Goal: Transaction & Acquisition: Purchase product/service

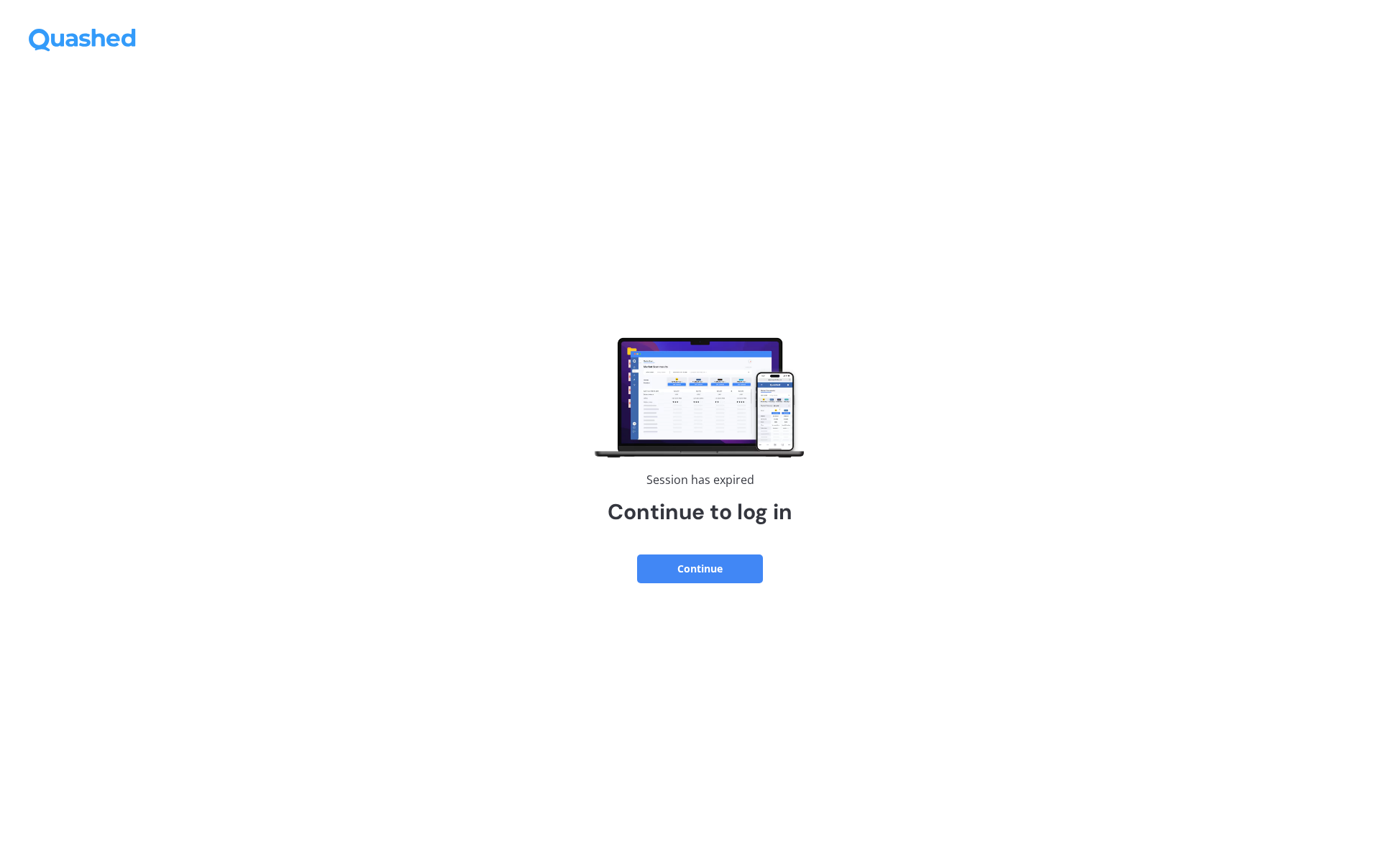
click at [703, 564] on button "Continue" at bounding box center [700, 569] width 126 height 29
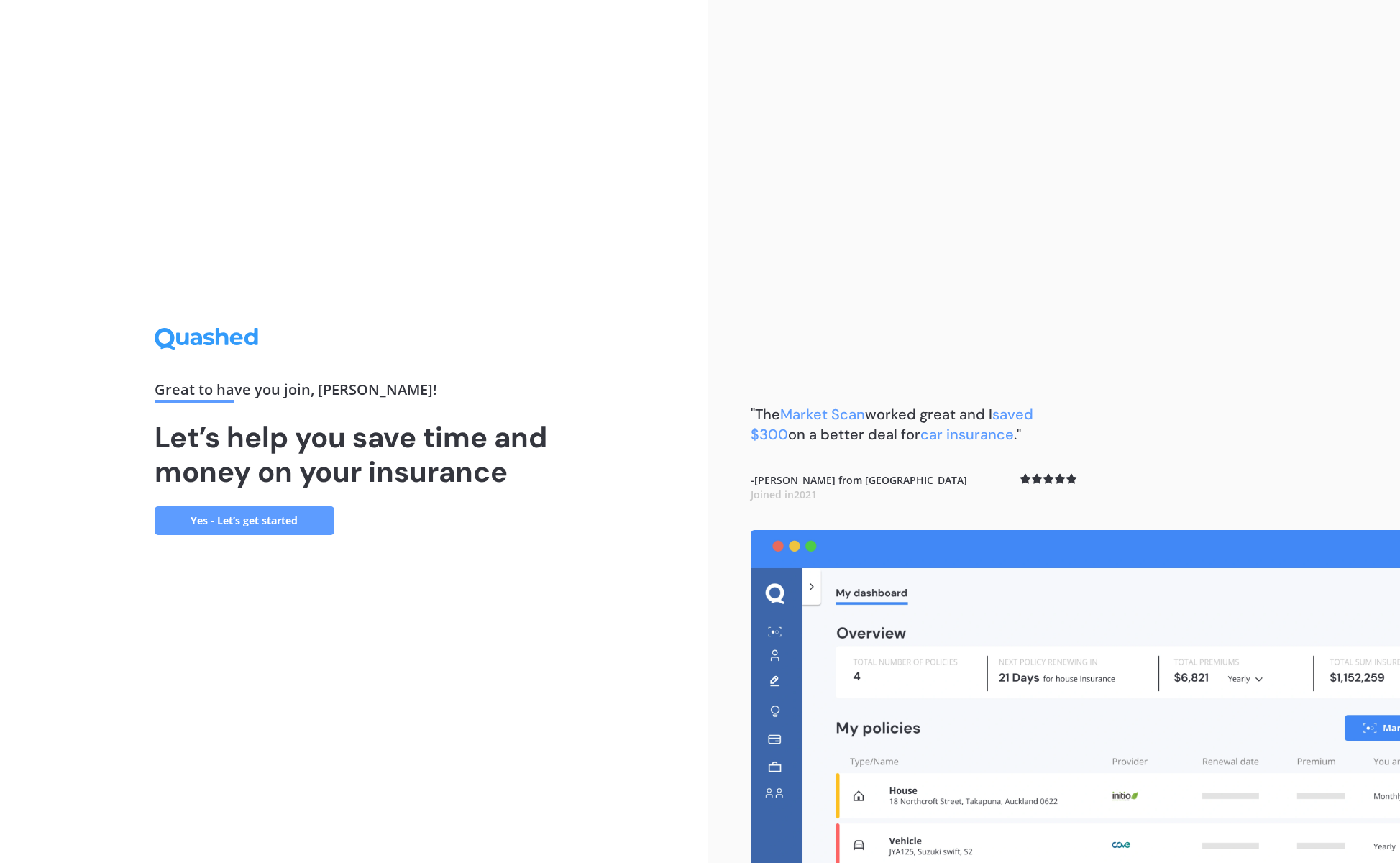
click at [242, 518] on link "Yes - Let’s get started" at bounding box center [244, 520] width 179 height 29
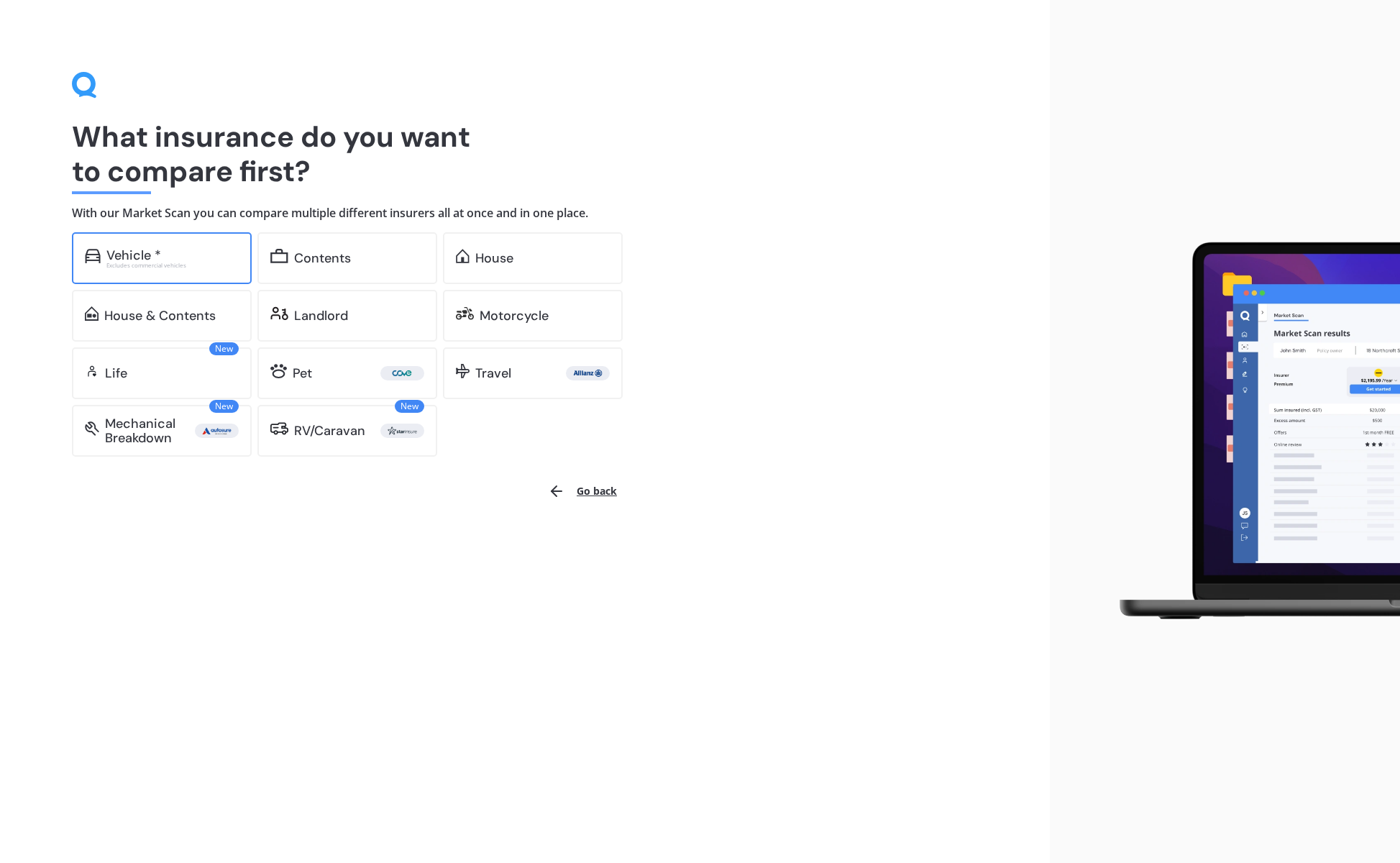
click at [152, 248] on div "Vehicle *" at bounding box center [134, 254] width 55 height 14
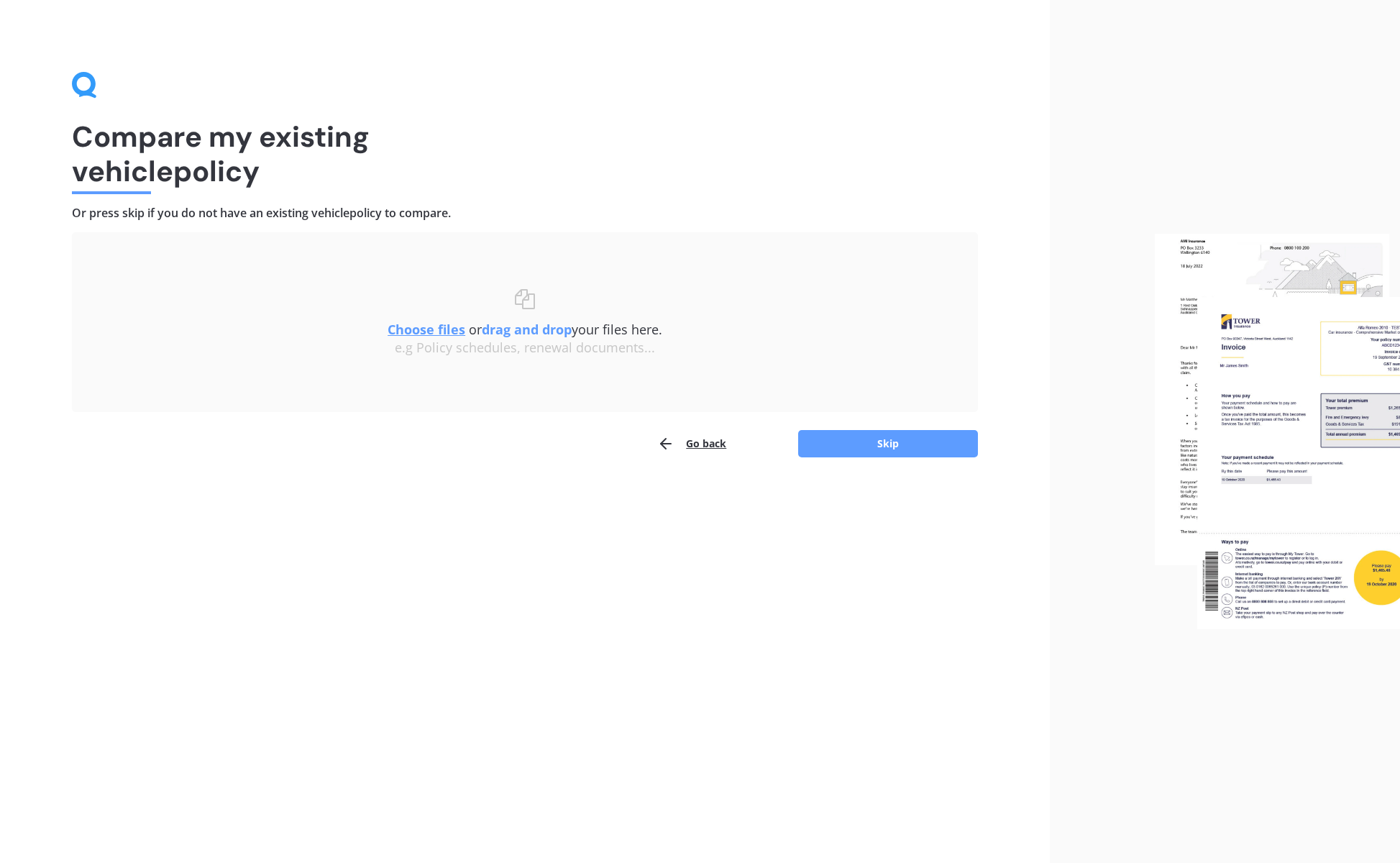
click at [428, 327] on u "Choose files" at bounding box center [426, 329] width 77 height 17
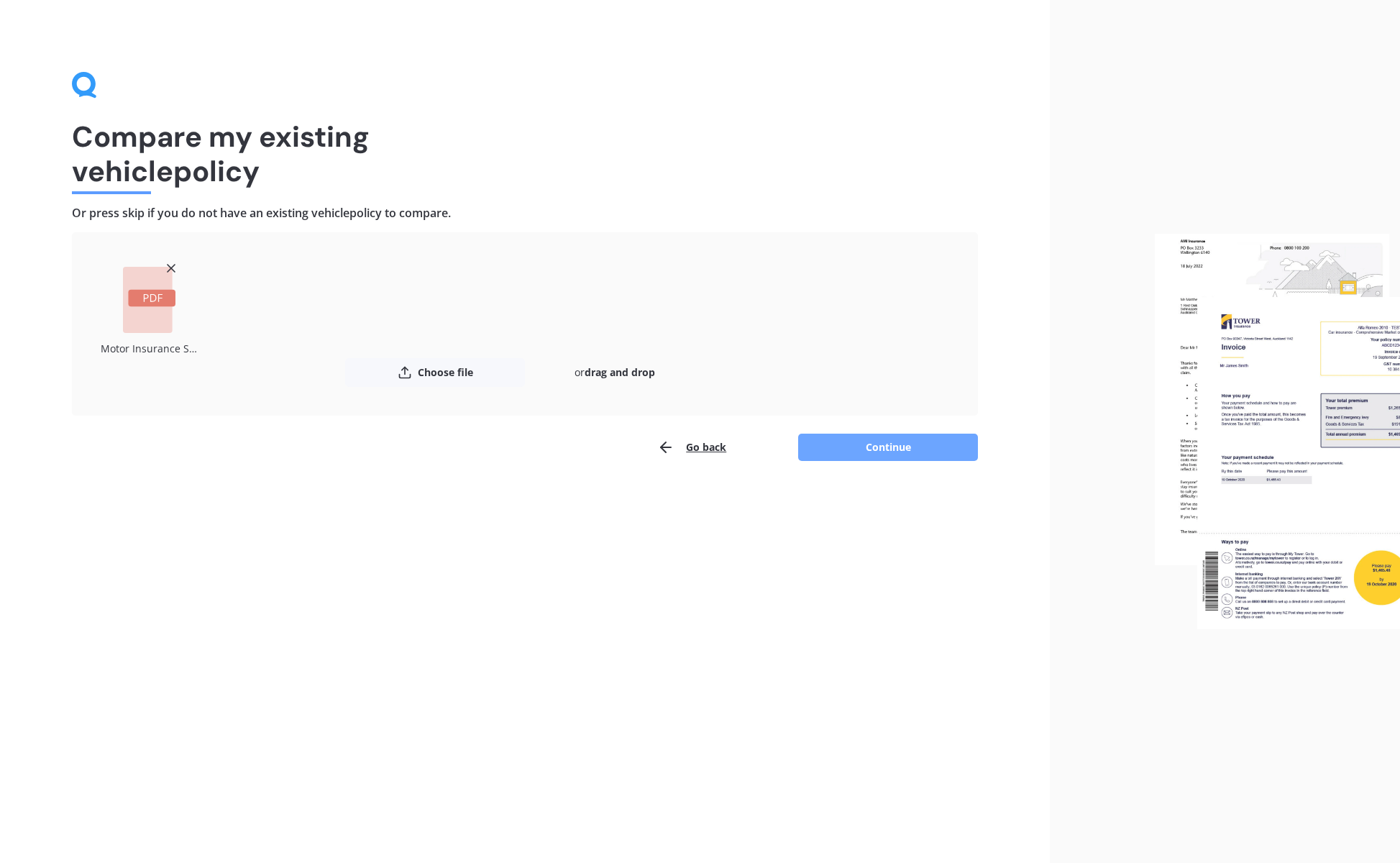
click at [894, 447] on button "Continue" at bounding box center [887, 447] width 179 height 27
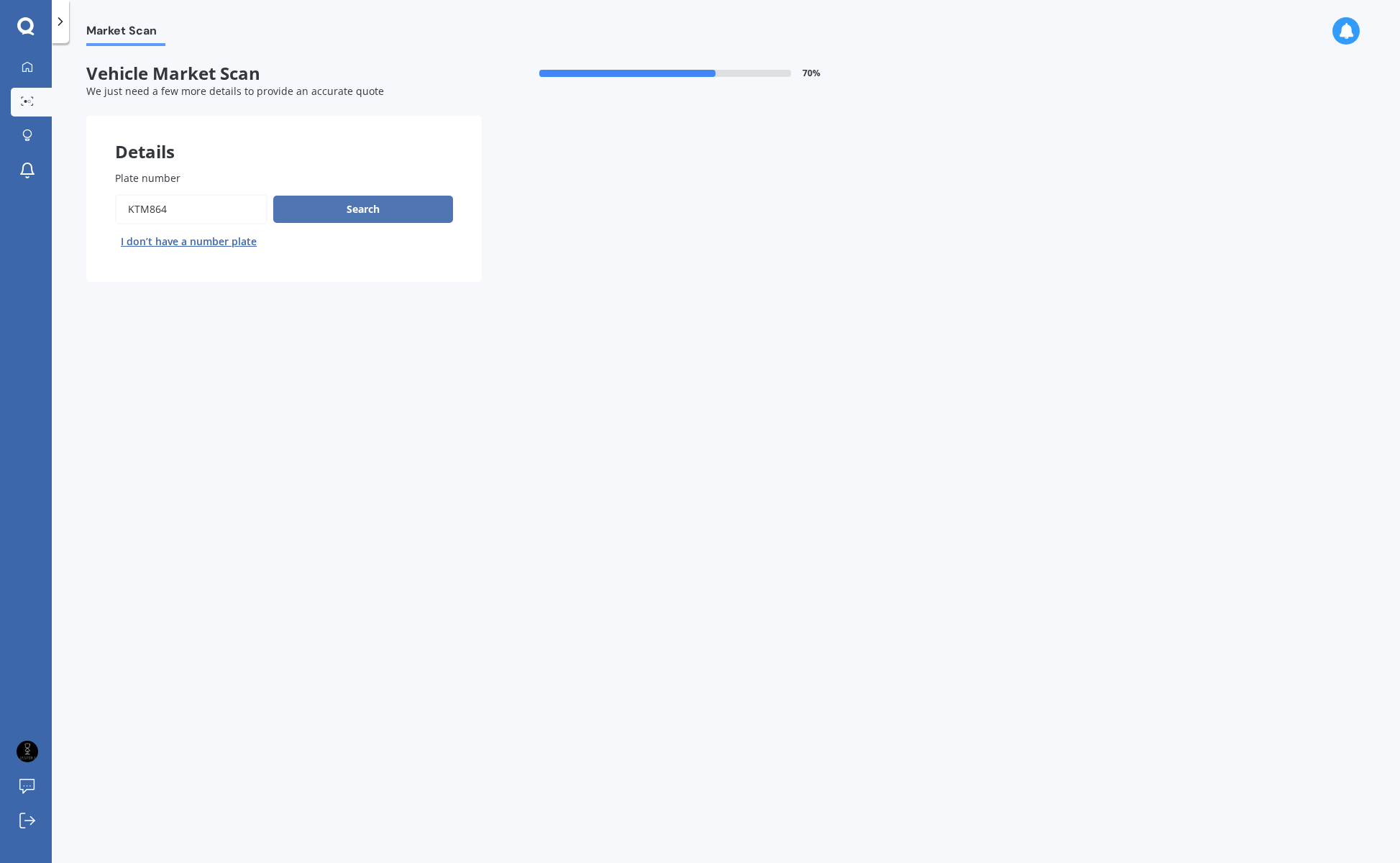
click at [363, 209] on button "Search" at bounding box center [363, 209] width 179 height 27
select select "AUDI"
select select "S4"
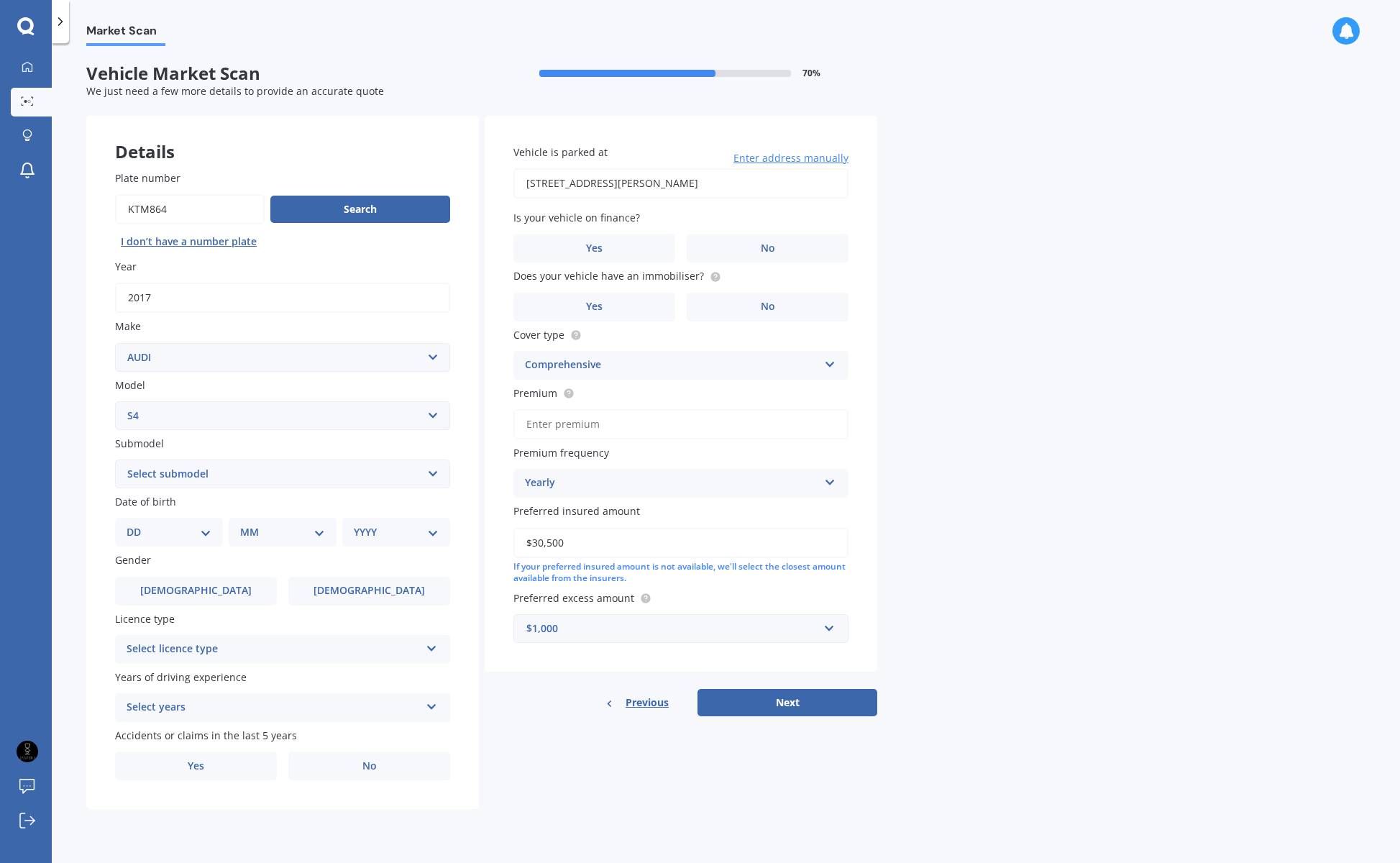
select select "10"
select select "05"
select select "1974"
click at [207, 590] on span "Male" at bounding box center [196, 591] width 114 height 12
click at [0, 0] on input "Male" at bounding box center [0, 0] width 0 height 0
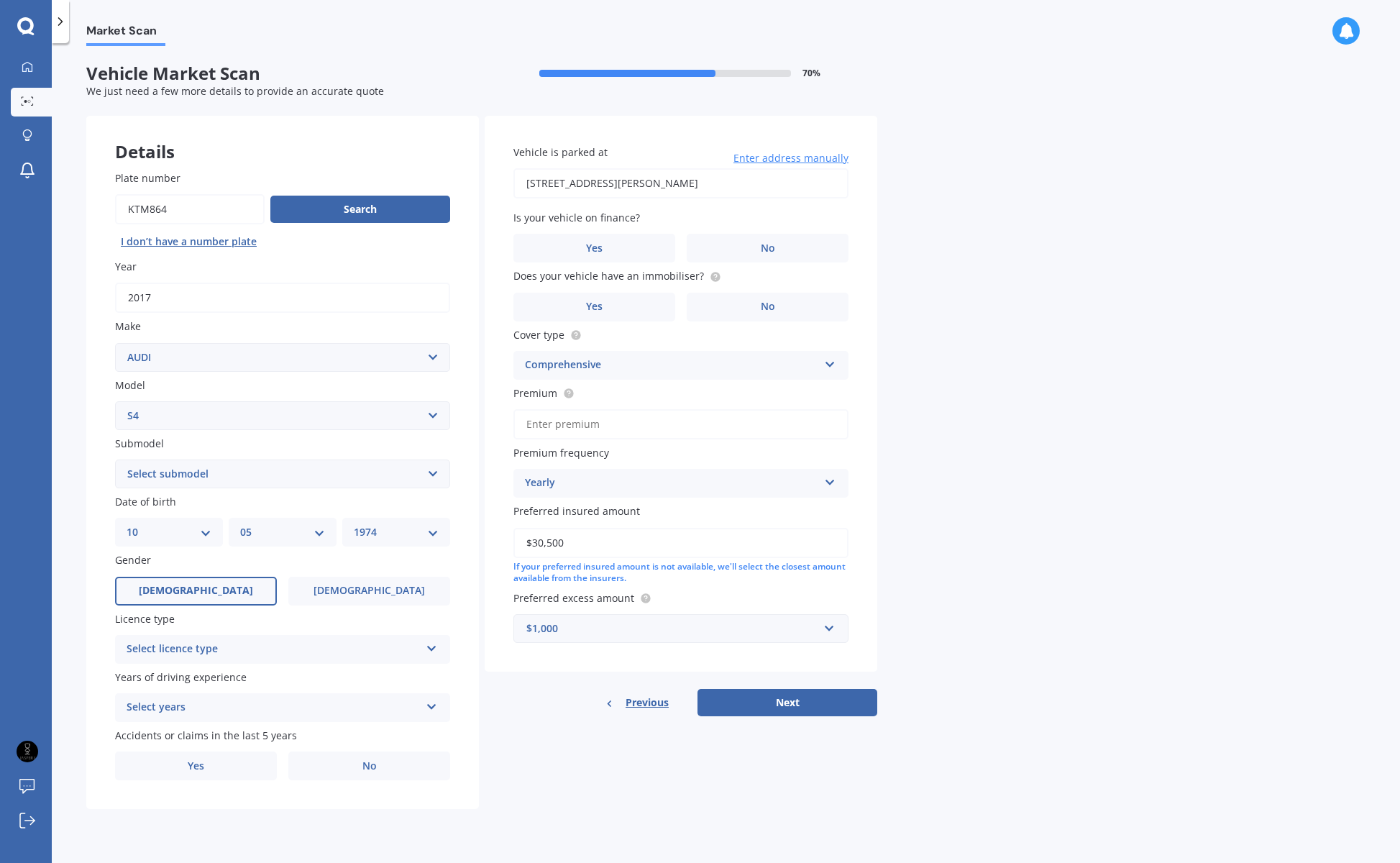
click at [203, 642] on div "Select licence type" at bounding box center [273, 649] width 294 height 17
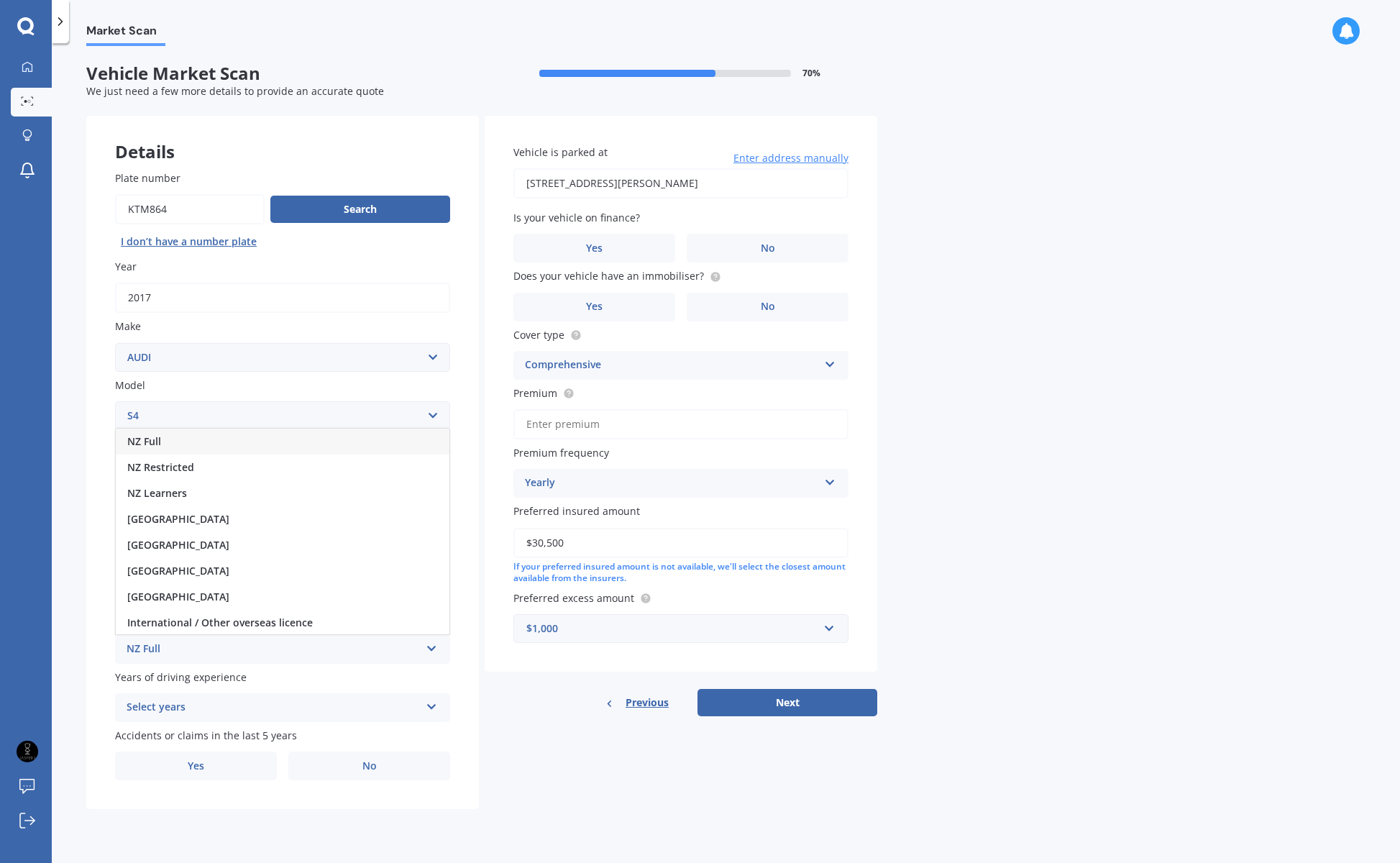
click at [165, 432] on div "NZ Full" at bounding box center [282, 441] width 333 height 26
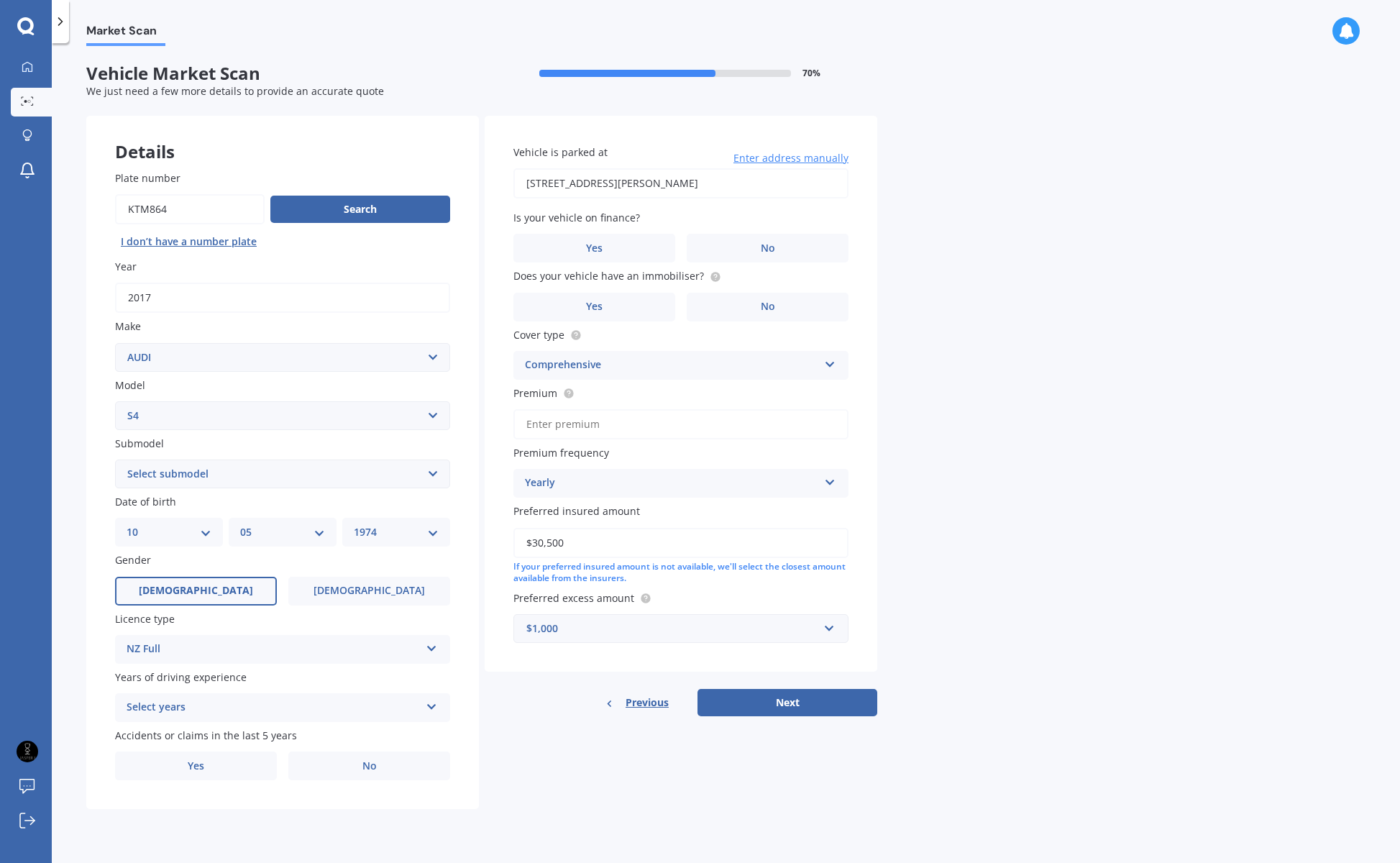
click at [170, 702] on div "Select years" at bounding box center [273, 707] width 294 height 17
click at [185, 728] on span "5 or more years" at bounding box center [166, 735] width 77 height 14
click at [378, 759] on label "No" at bounding box center [369, 765] width 162 height 29
click at [0, 0] on input "No" at bounding box center [0, 0] width 0 height 0
click at [772, 242] on span "No" at bounding box center [768, 248] width 14 height 12
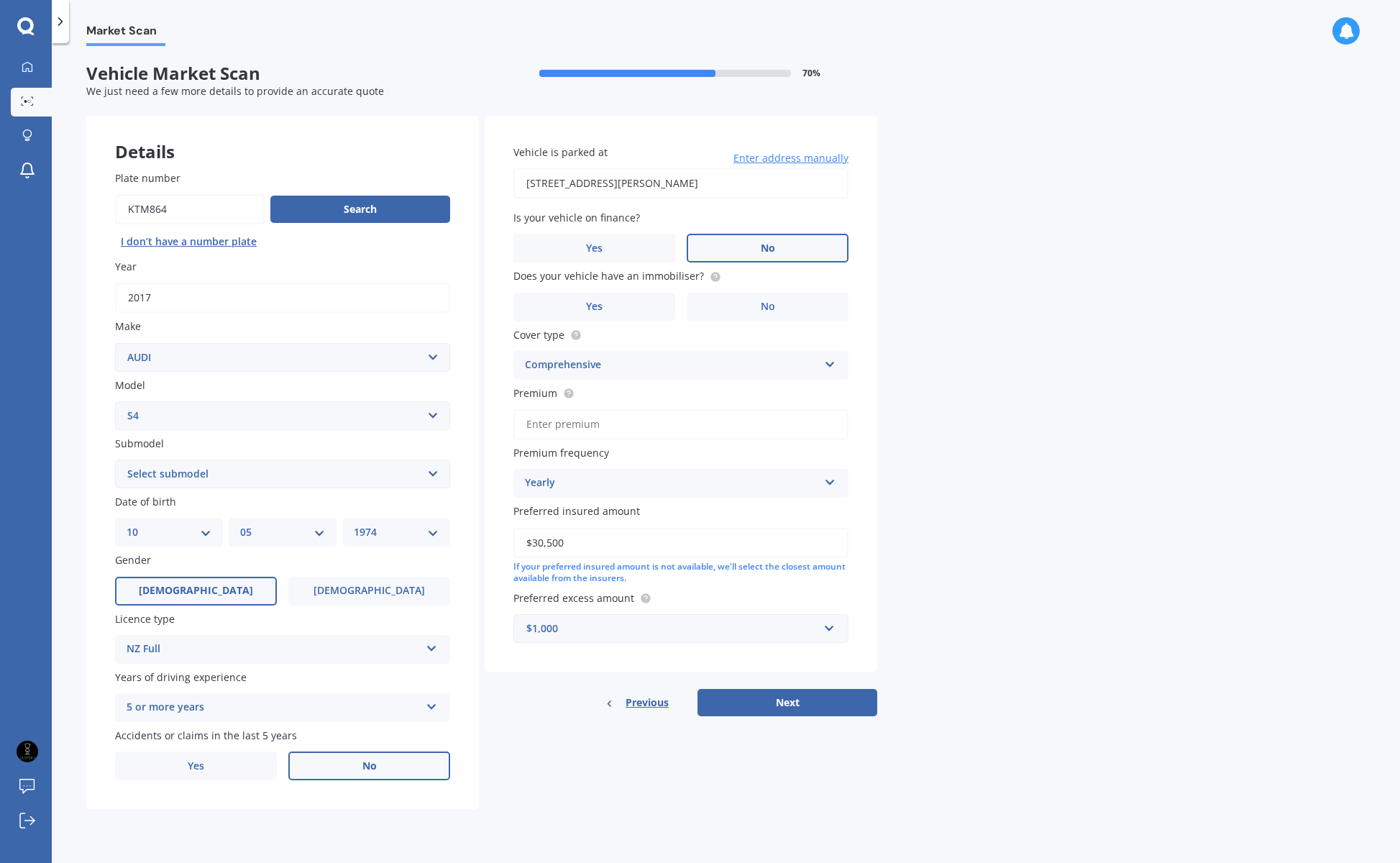
click at [0, 0] on input "No" at bounding box center [0, 0] width 0 height 0
click at [772, 302] on span "No" at bounding box center [768, 306] width 14 height 12
click at [0, 0] on input "No" at bounding box center [0, 0] width 0 height 0
click at [597, 302] on span "Yes" at bounding box center [595, 306] width 17 height 12
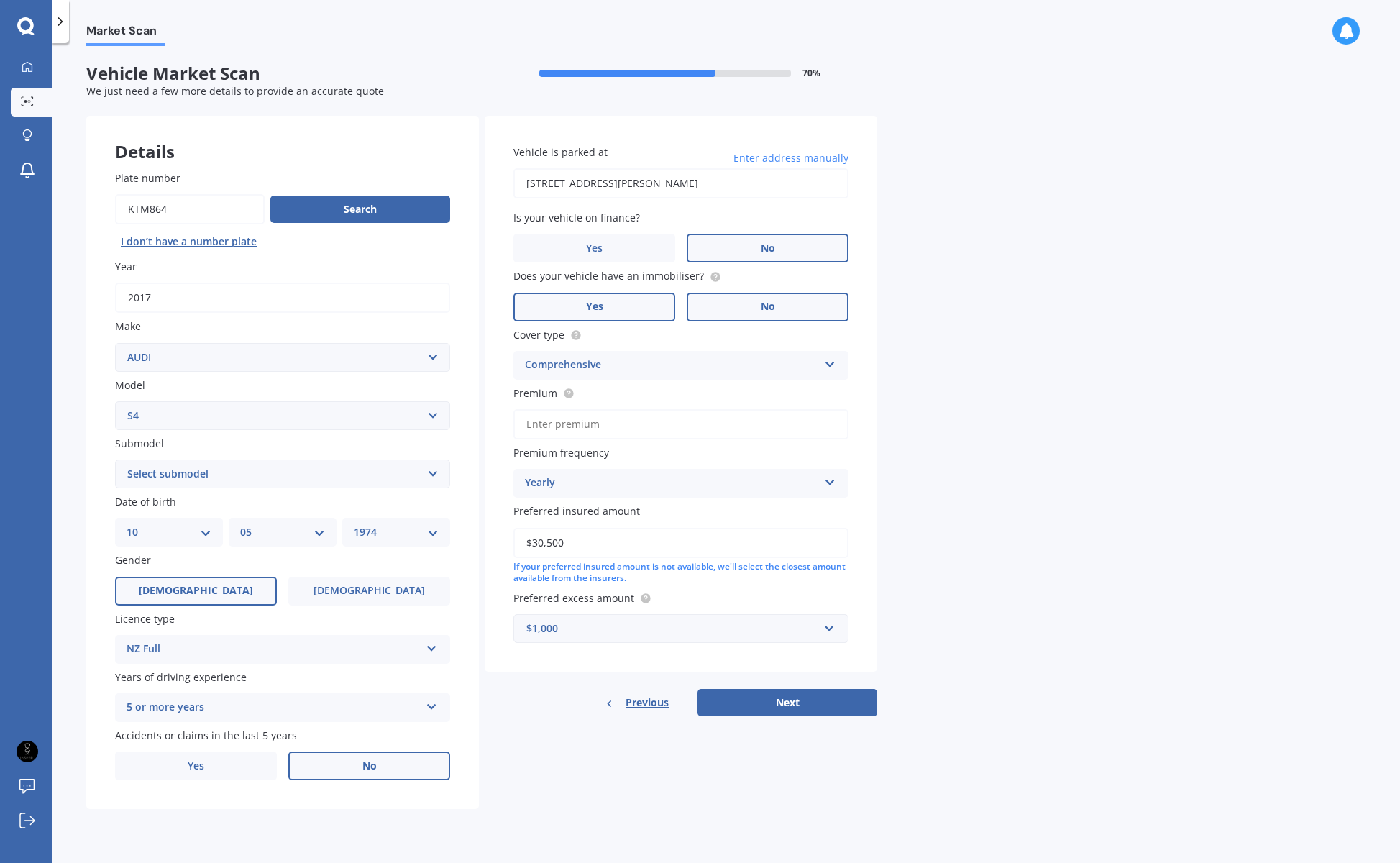
click at [0, 0] on input "Yes" at bounding box center [0, 0] width 0 height 0
click at [580, 422] on input "Premium" at bounding box center [681, 424] width 335 height 30
click at [601, 476] on div "Yearly" at bounding box center [671, 483] width 294 height 17
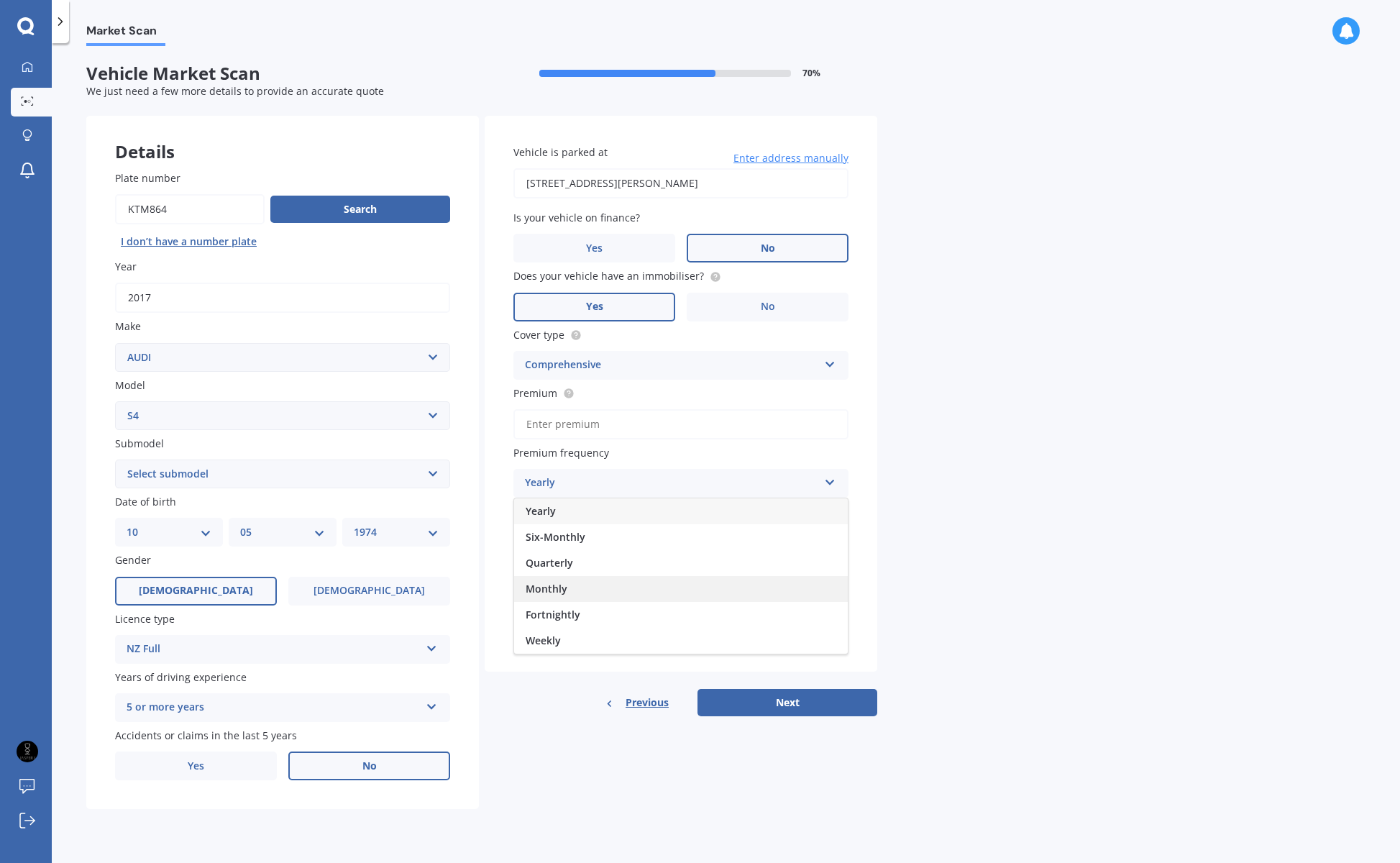
click at [563, 582] on span "Monthly" at bounding box center [546, 588] width 42 height 14
click at [562, 414] on input "Premium" at bounding box center [681, 424] width 335 height 30
type input "$1,150.00"
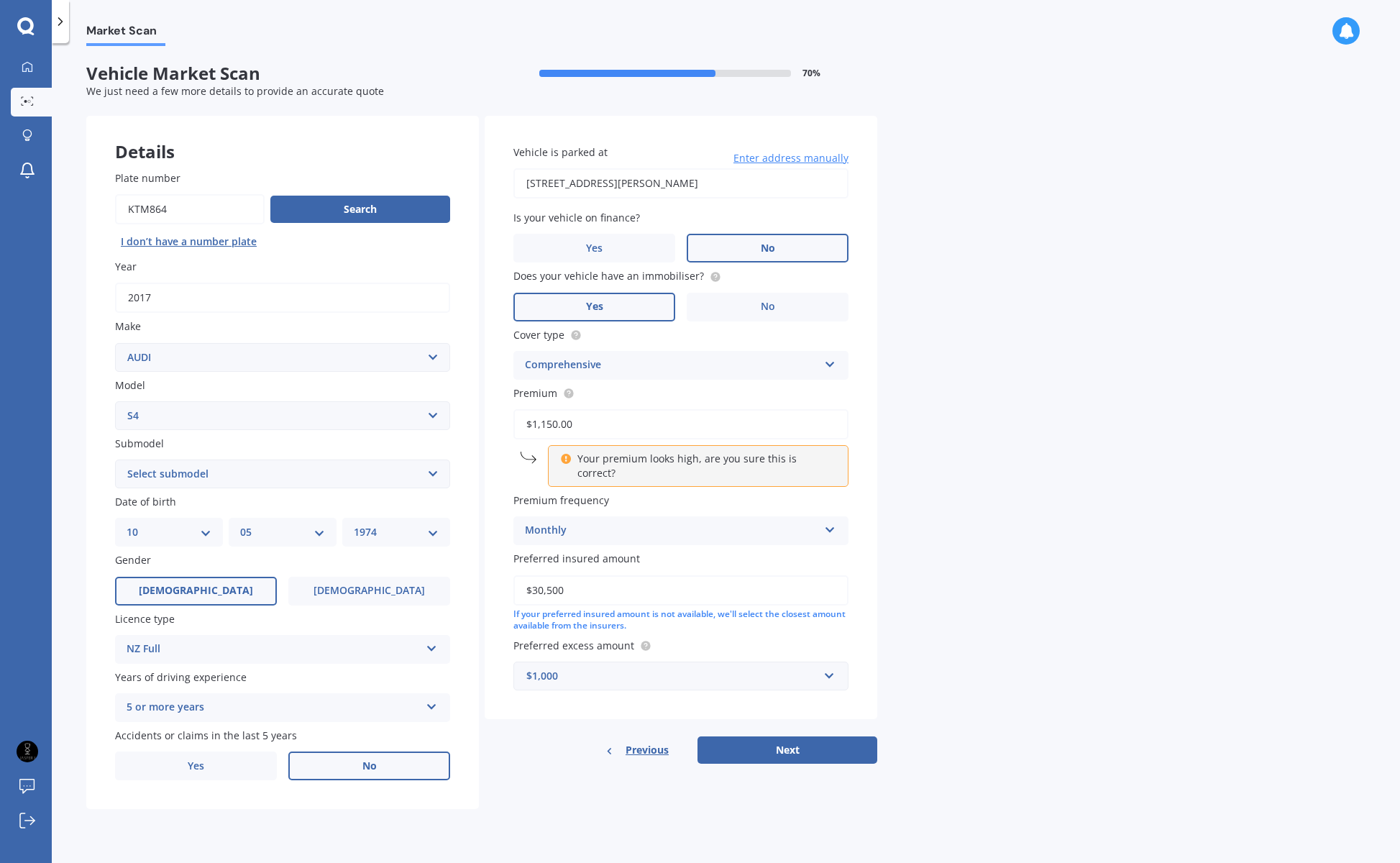
click at [625, 522] on div "Monthly" at bounding box center [671, 530] width 294 height 17
drag, startPoint x: 574, startPoint y: 536, endPoint x: 590, endPoint y: 533, distance: 16.3
click at [574, 546] on div "Yearly" at bounding box center [681, 558] width 333 height 26
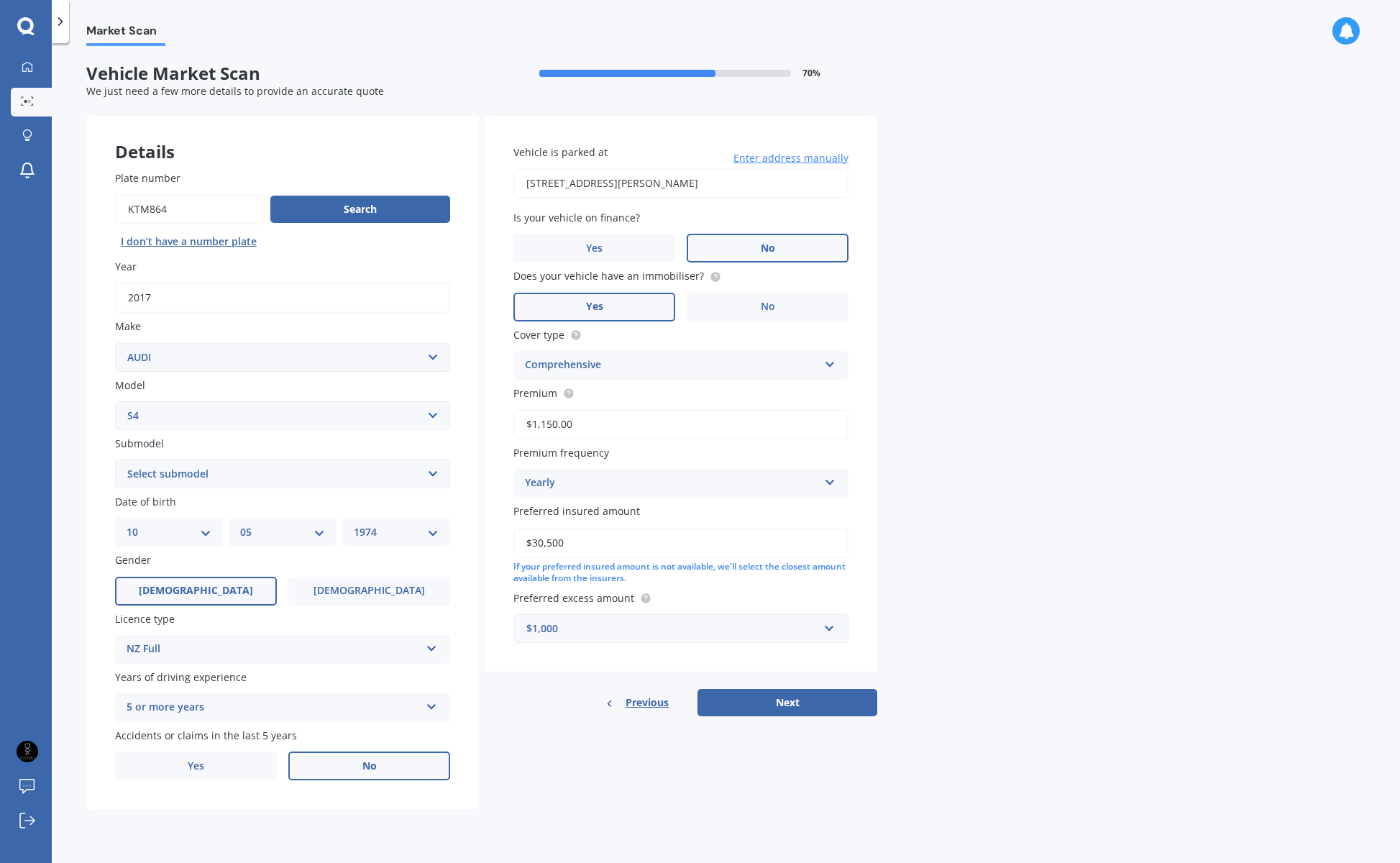
drag, startPoint x: 586, startPoint y: 537, endPoint x: 524, endPoint y: 533, distance: 62.1
click at [524, 533] on input "$30,500" at bounding box center [681, 543] width 335 height 30
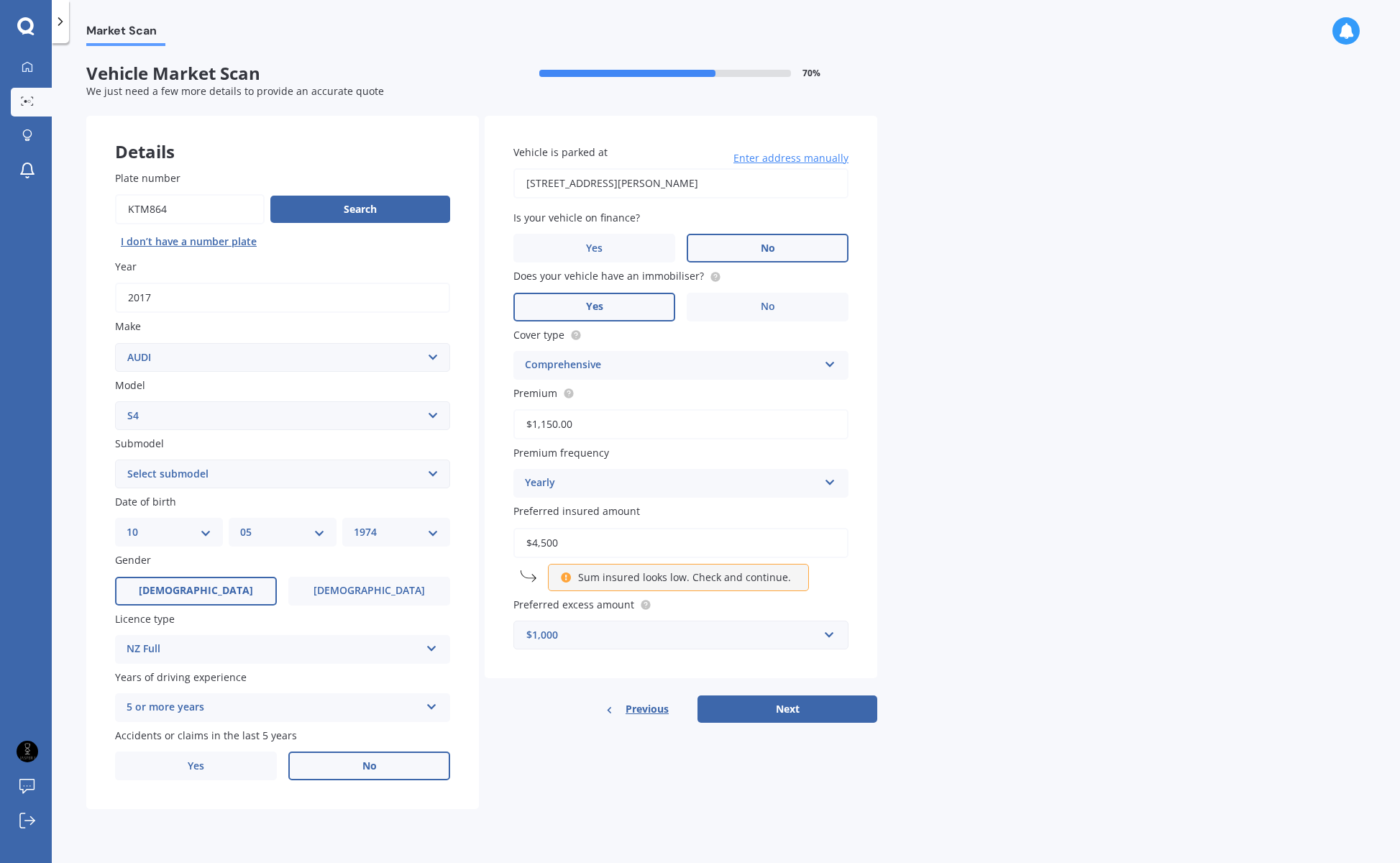
type input "$45,000"
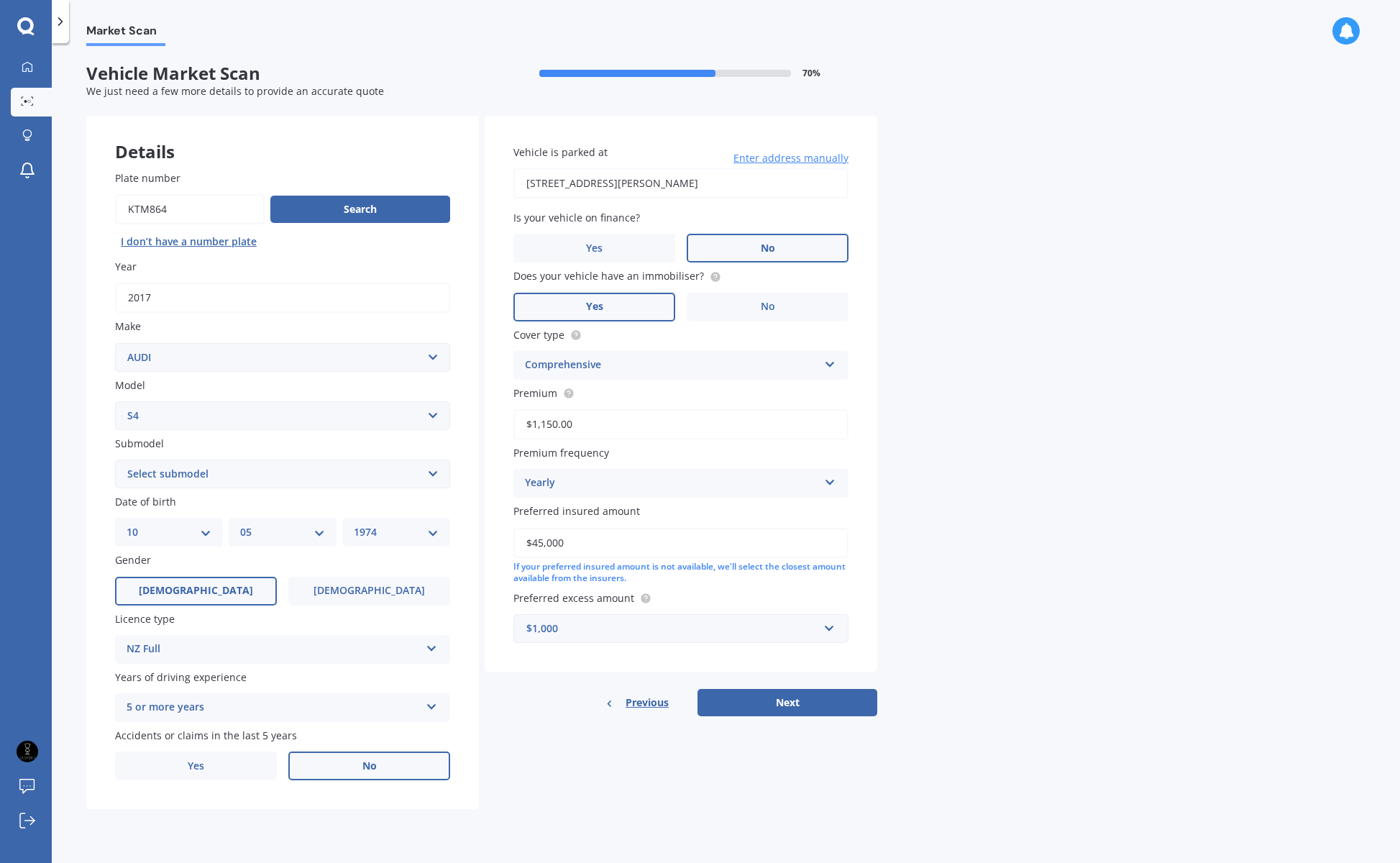
click at [953, 549] on div "Market Scan Vehicle Market Scan 70 % We just need a few more details to provide…" at bounding box center [726, 456] width 1348 height 819
click at [667, 623] on div "$1,000" at bounding box center [672, 628] width 292 height 16
click at [616, 697] on div "$500" at bounding box center [681, 708] width 333 height 26
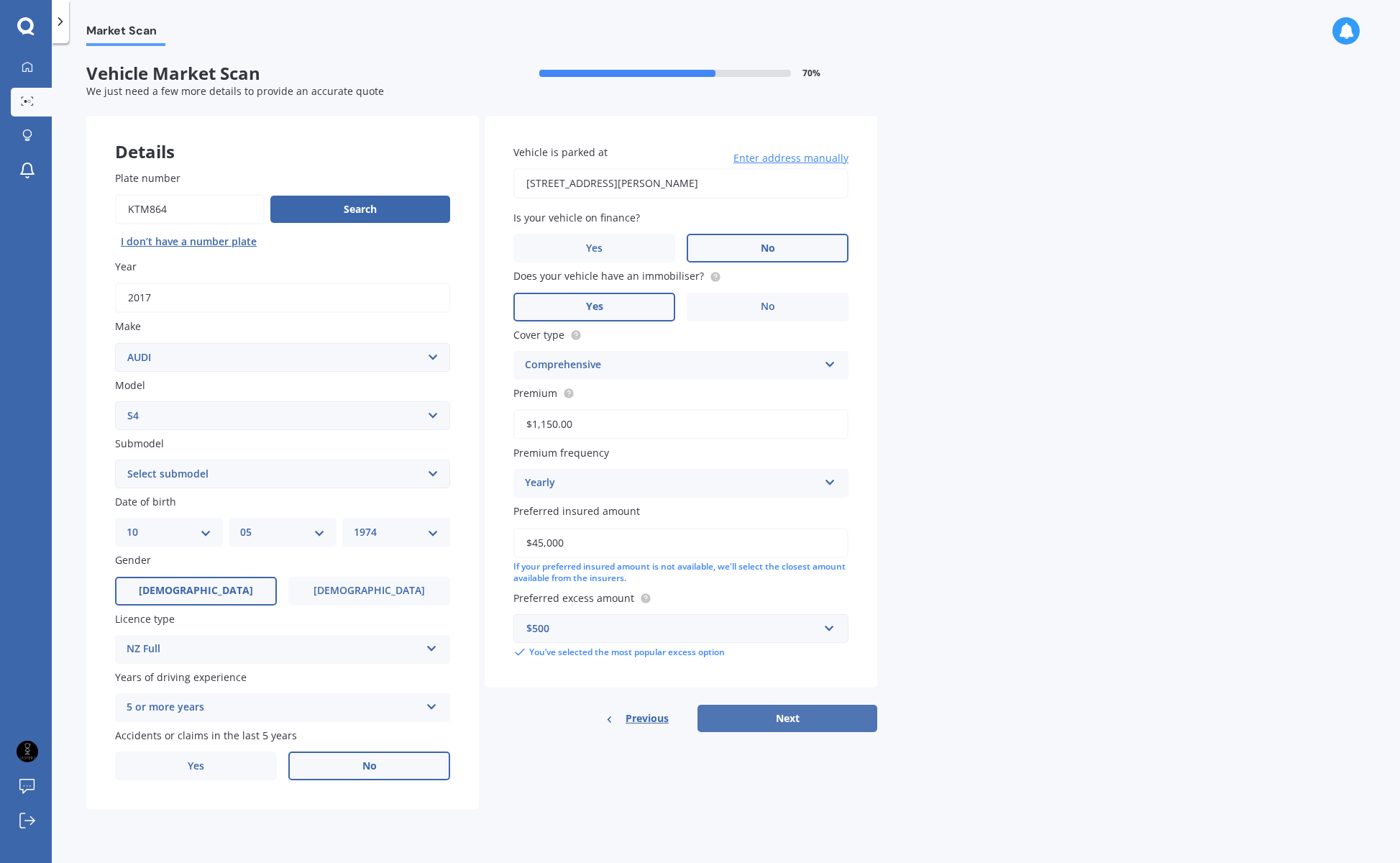
click at [781, 717] on button "Next" at bounding box center [787, 718] width 179 height 27
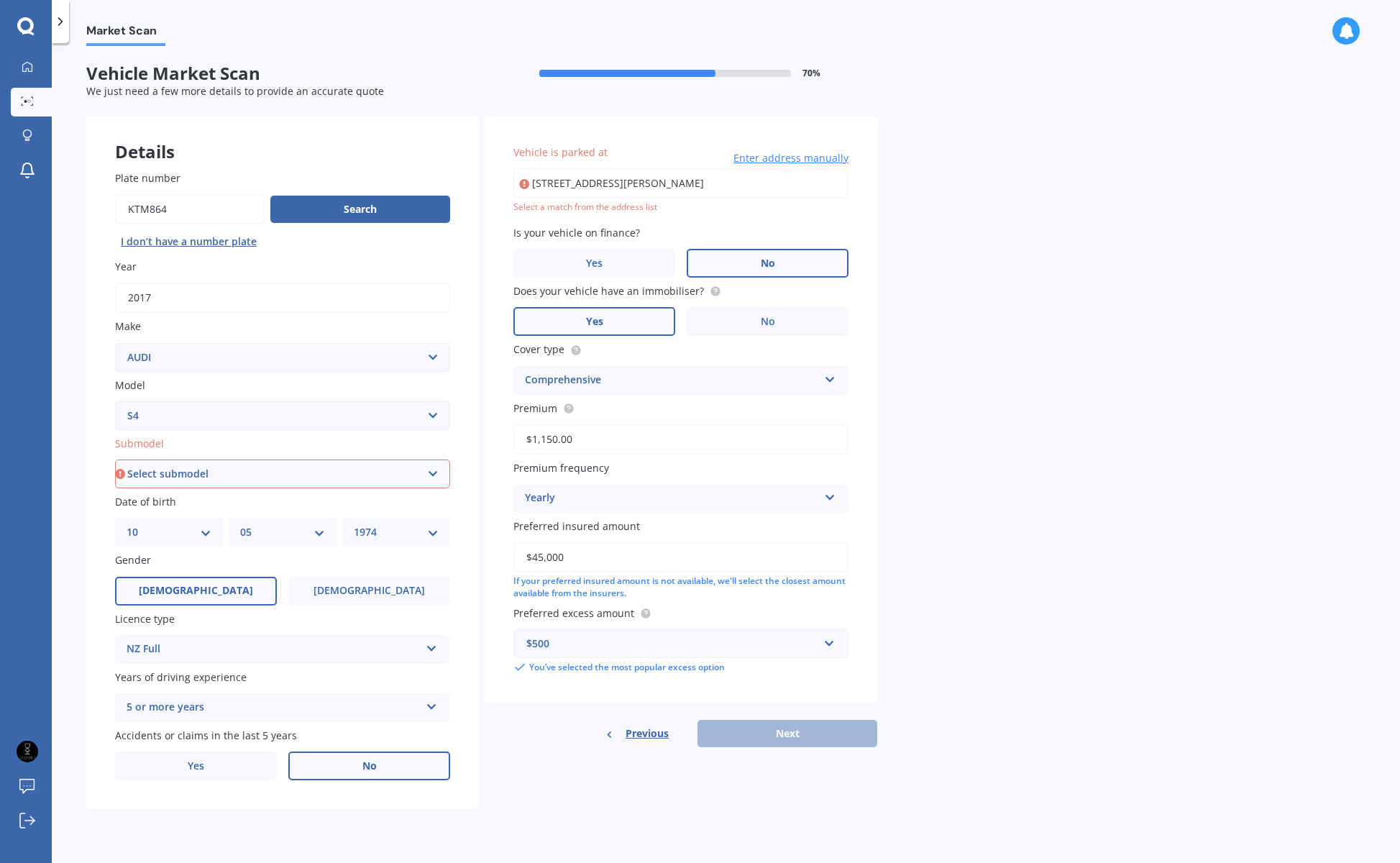
type input "35 Palmer Crescent, Mission Bay, Auckland 1071"
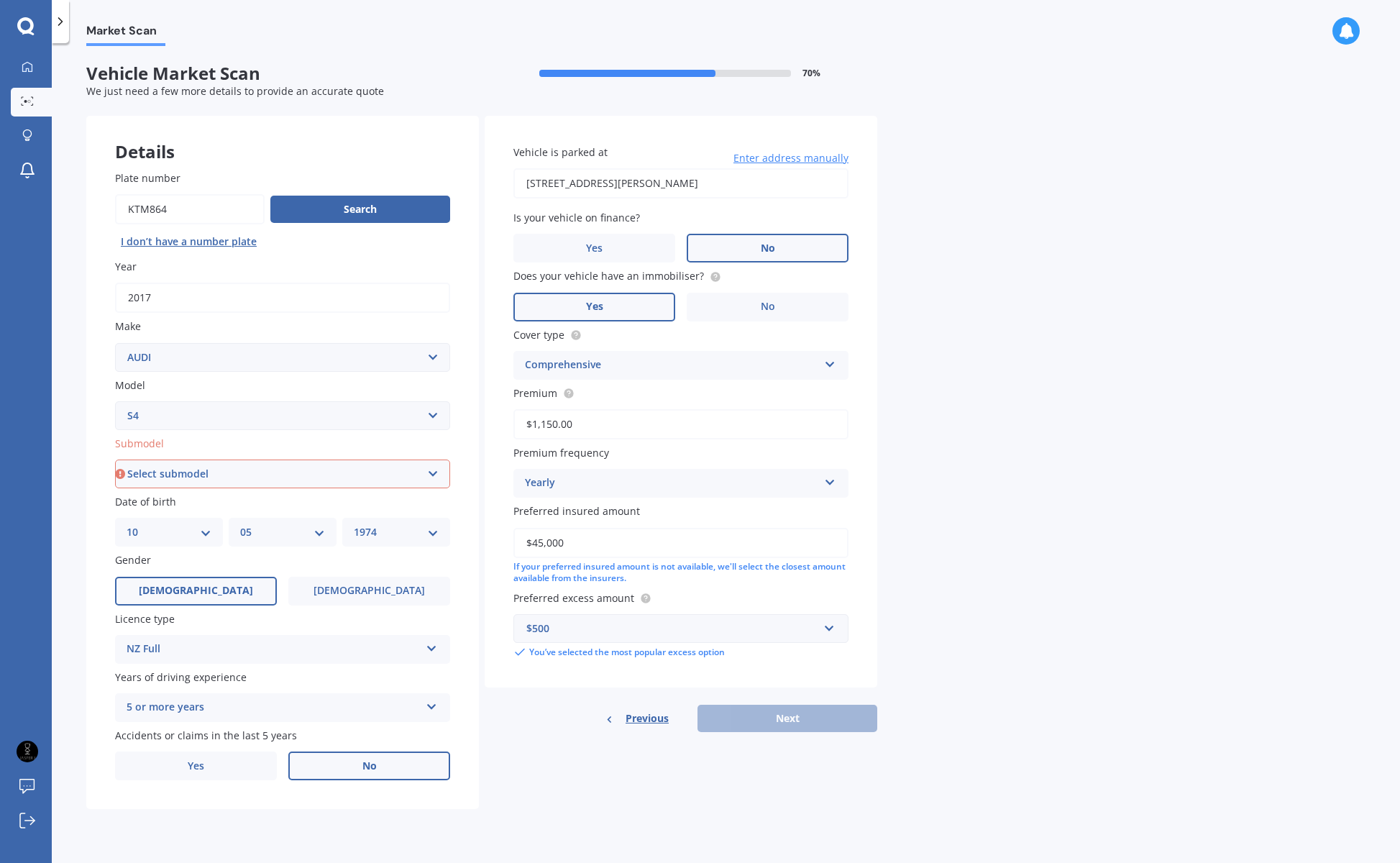
click at [790, 710] on div "Previous Next" at bounding box center [681, 718] width 393 height 27
select select "ALL OTHER"
click at [782, 713] on button "Next" at bounding box center [787, 718] width 179 height 27
select select "10"
select select "05"
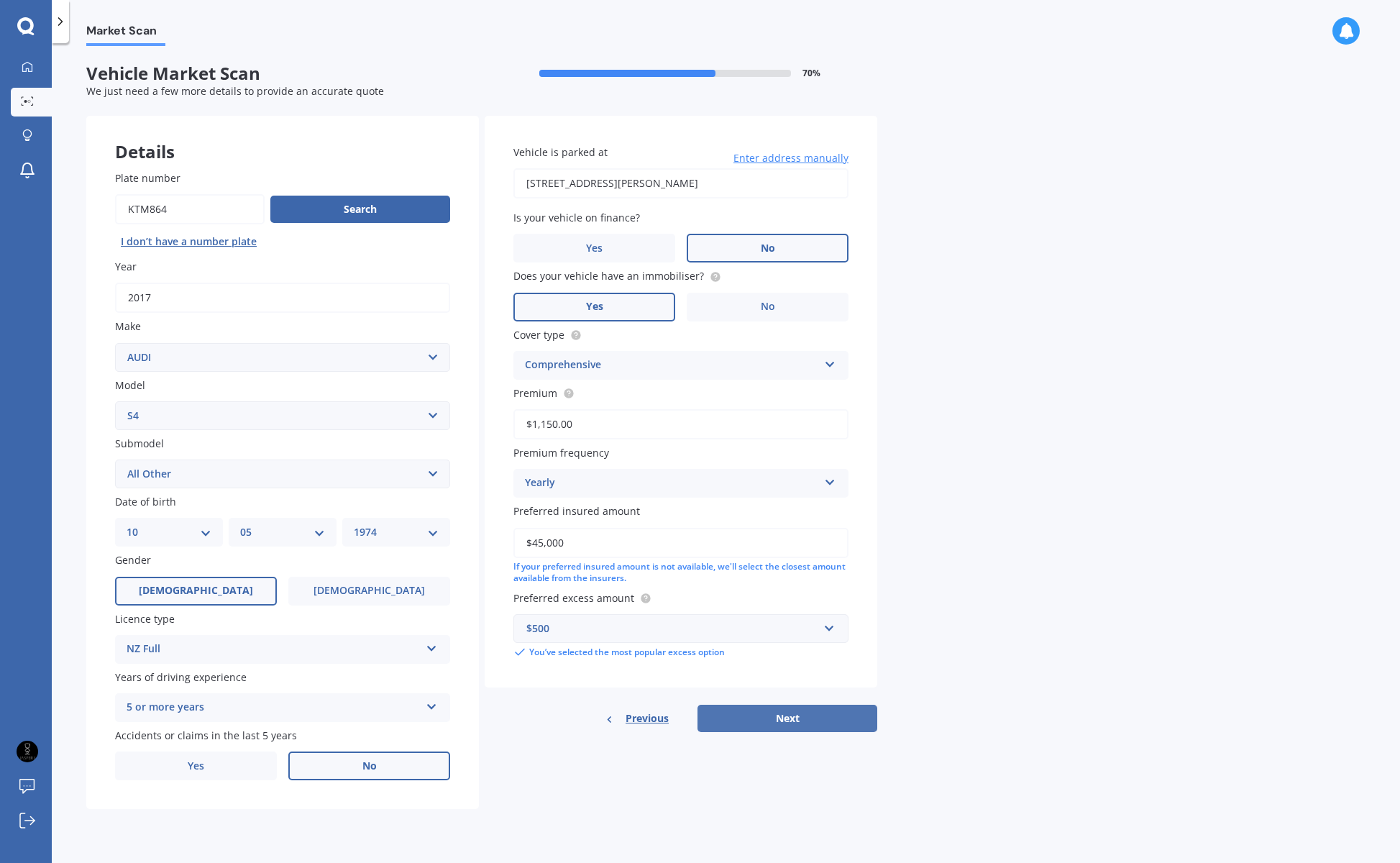
select select "1974"
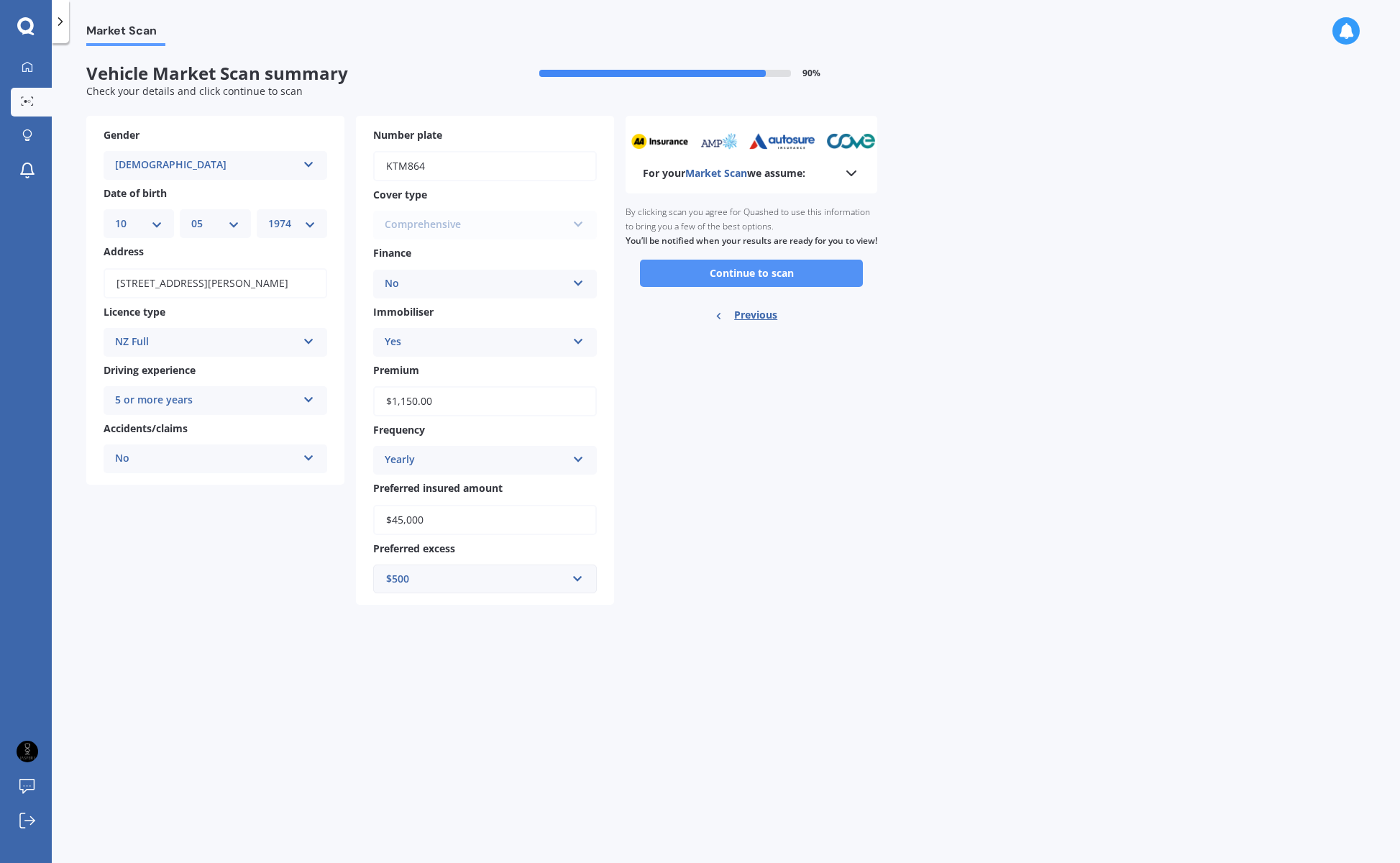
click at [744, 279] on button "Continue to scan" at bounding box center [751, 273] width 223 height 27
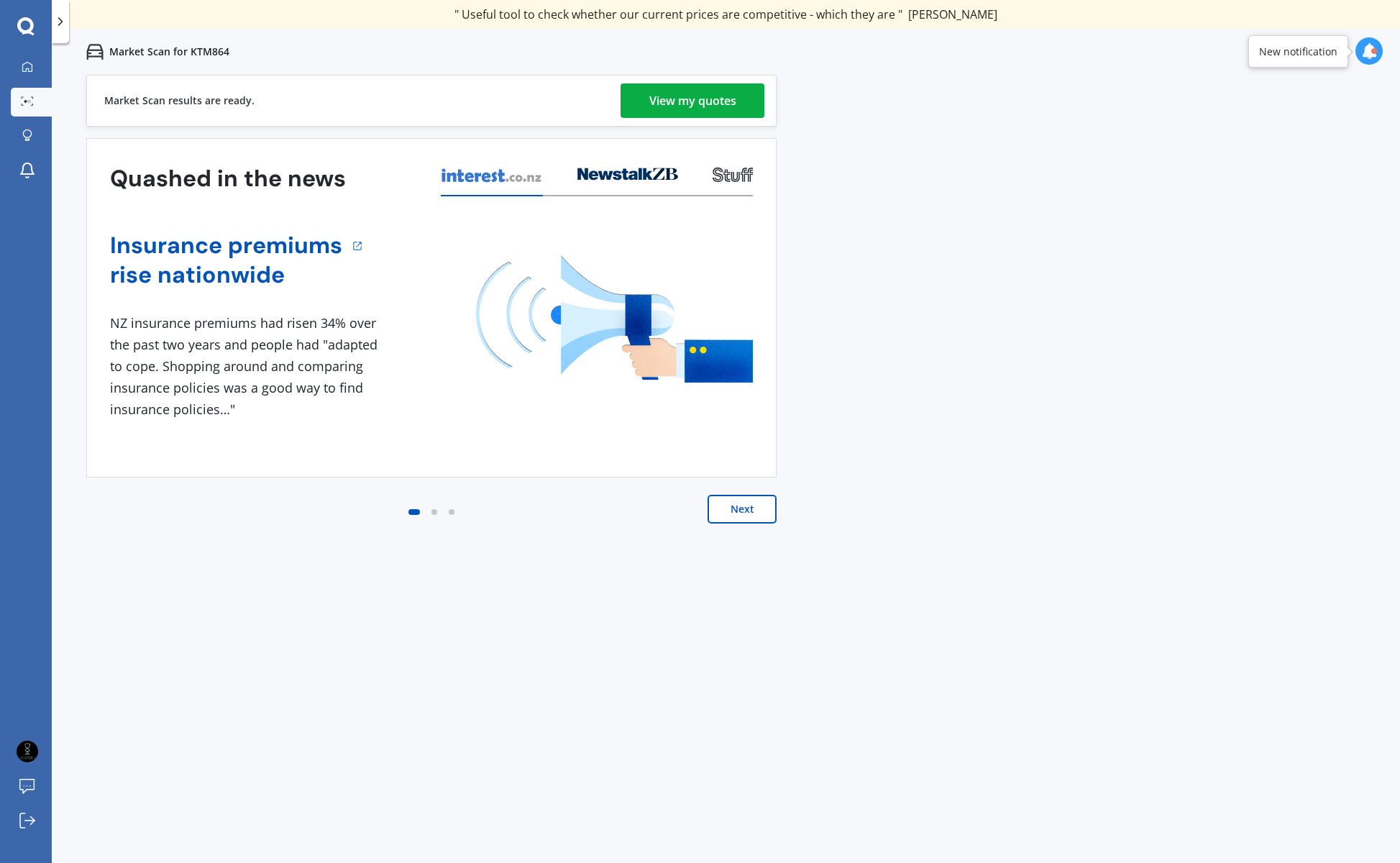
click at [698, 105] on div "View my quotes" at bounding box center [693, 101] width 87 height 35
